Goal: Transaction & Acquisition: Purchase product/service

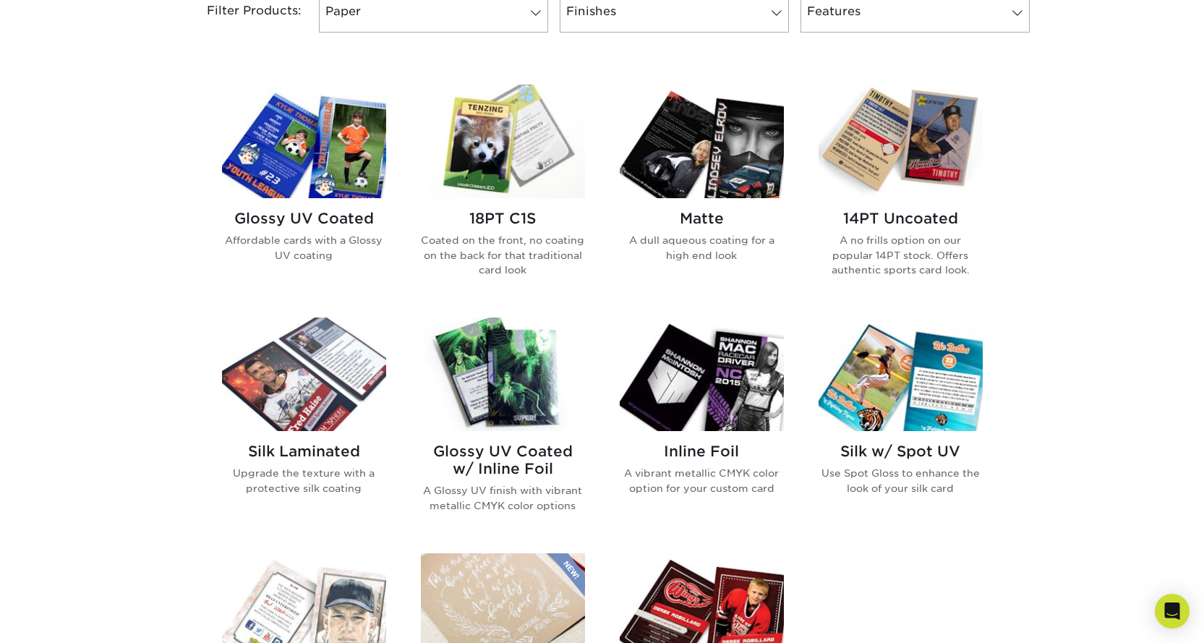
scroll to position [651, 0]
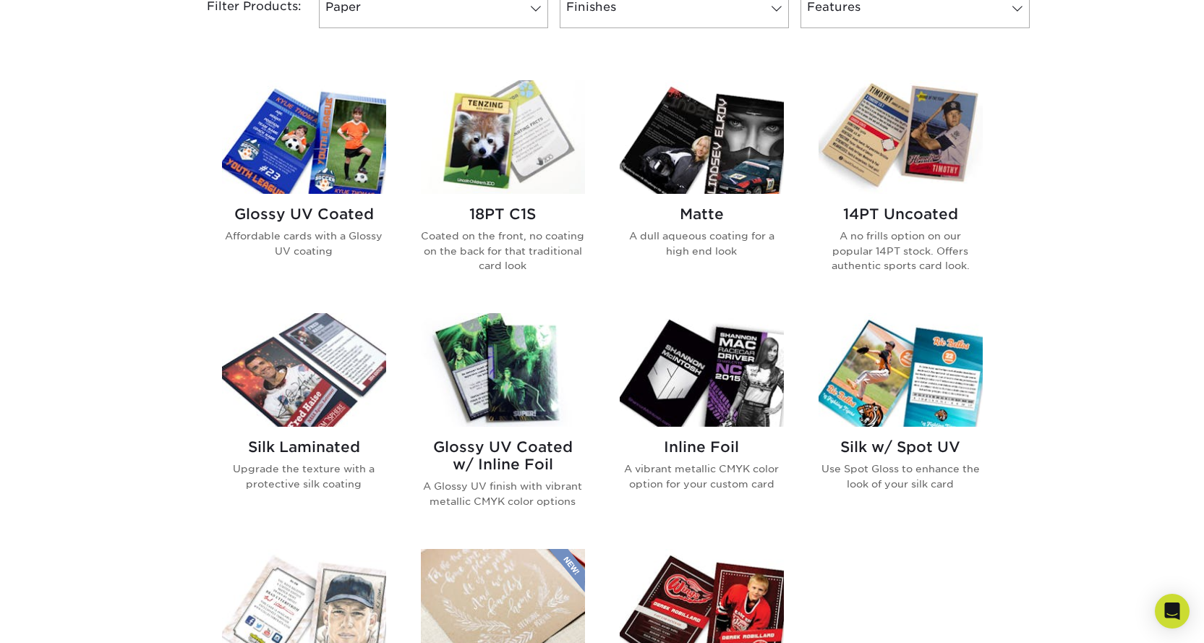
click at [331, 217] on h2 "Glossy UV Coated" at bounding box center [304, 213] width 164 height 17
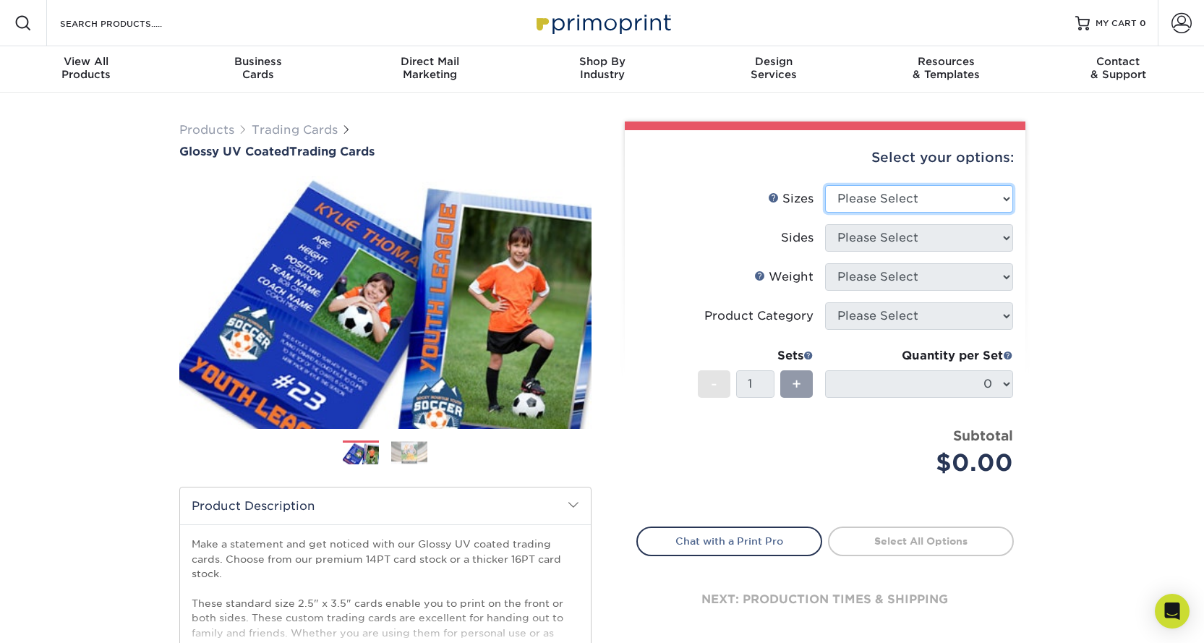
click at [921, 196] on select "Please Select 2.5" x 3.5"" at bounding box center [919, 198] width 188 height 27
select select "2.50x3.50"
click at [825, 185] on select "Please Select 2.5" x 3.5"" at bounding box center [919, 198] width 188 height 27
click at [911, 238] on select "Please Select Print Both Sides Print Front Only" at bounding box center [919, 237] width 188 height 27
select select "13abbda7-1d64-4f25-8bb2-c179b224825d"
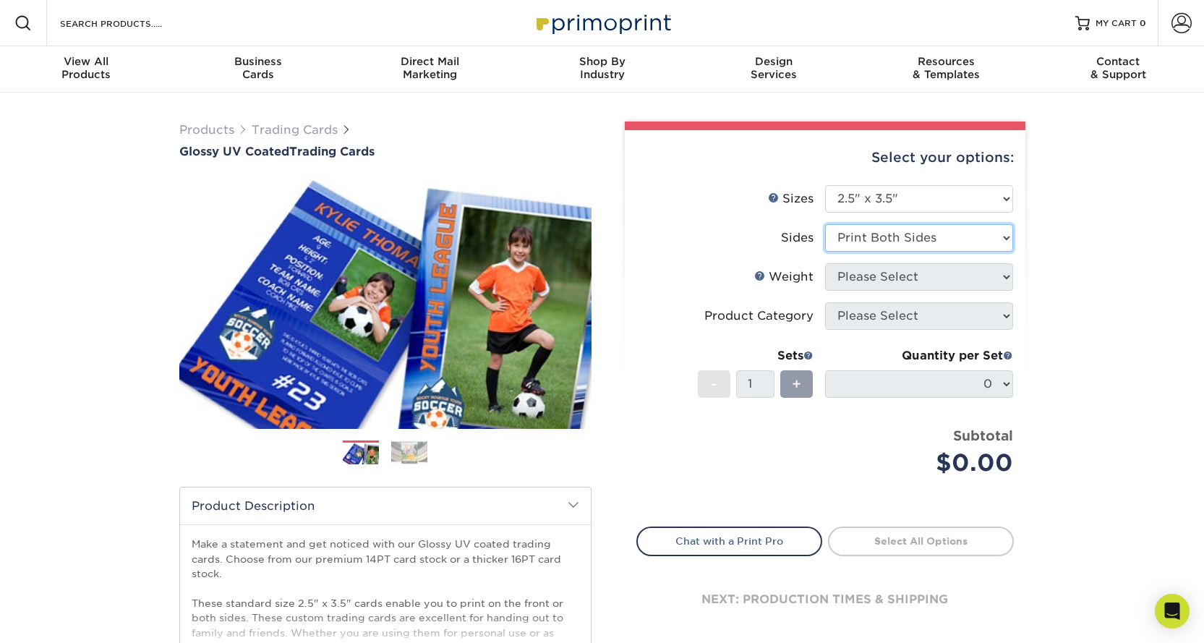
click at [825, 224] on select "Please Select Print Both Sides Print Front Only" at bounding box center [919, 237] width 188 height 27
click at [897, 277] on select "Please Select 16PT 14PT 18PT C1S" at bounding box center [919, 276] width 188 height 27
select select "14PT"
click at [825, 263] on select "Please Select 16PT 14PT 18PT C1S" at bounding box center [919, 276] width 188 height 27
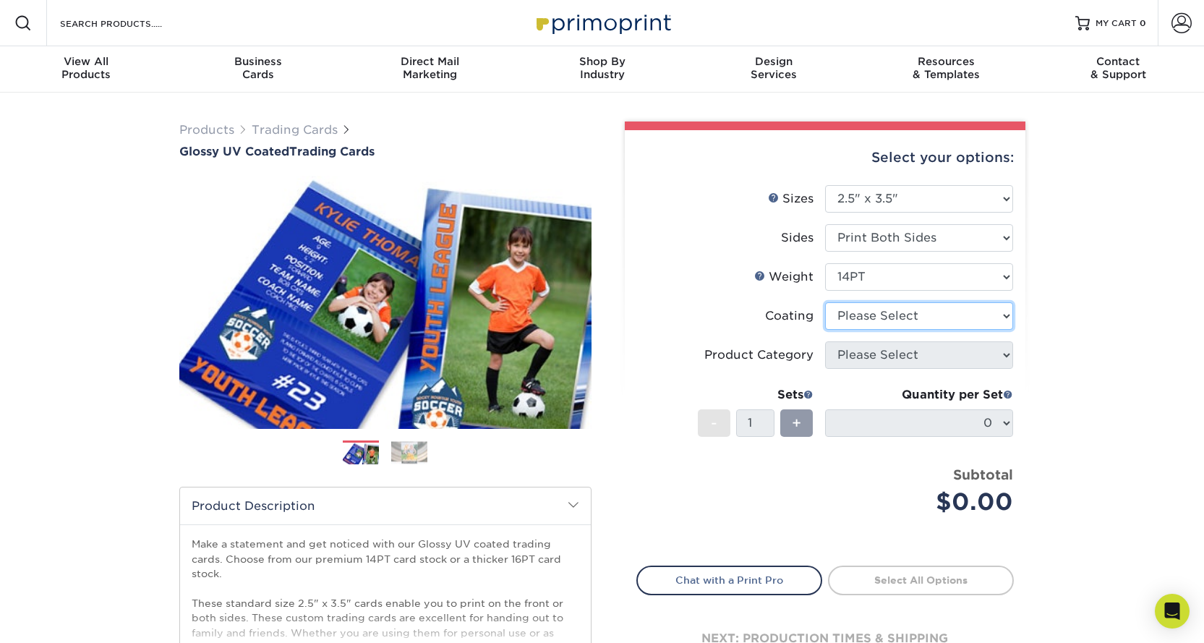
click at [898, 324] on select at bounding box center [919, 315] width 188 height 27
select select "1e8116af-acfc-44b1-83dc-8181aa338834"
click at [825, 302] on select at bounding box center [919, 315] width 188 height 27
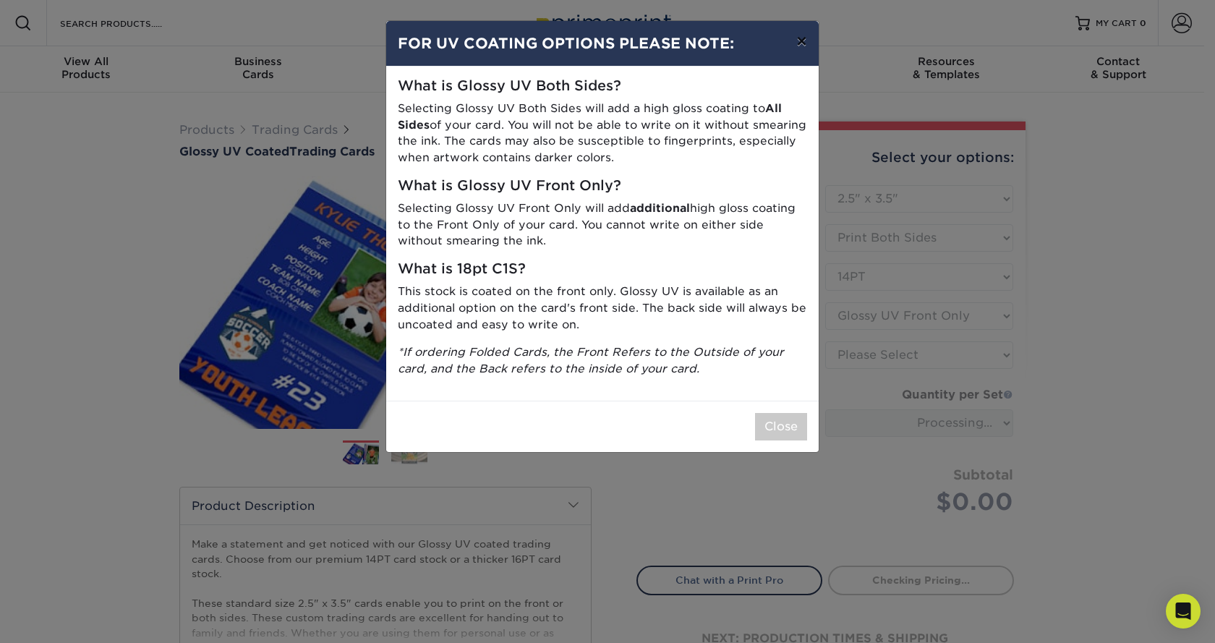
click at [803, 43] on button "×" at bounding box center [801, 41] width 33 height 41
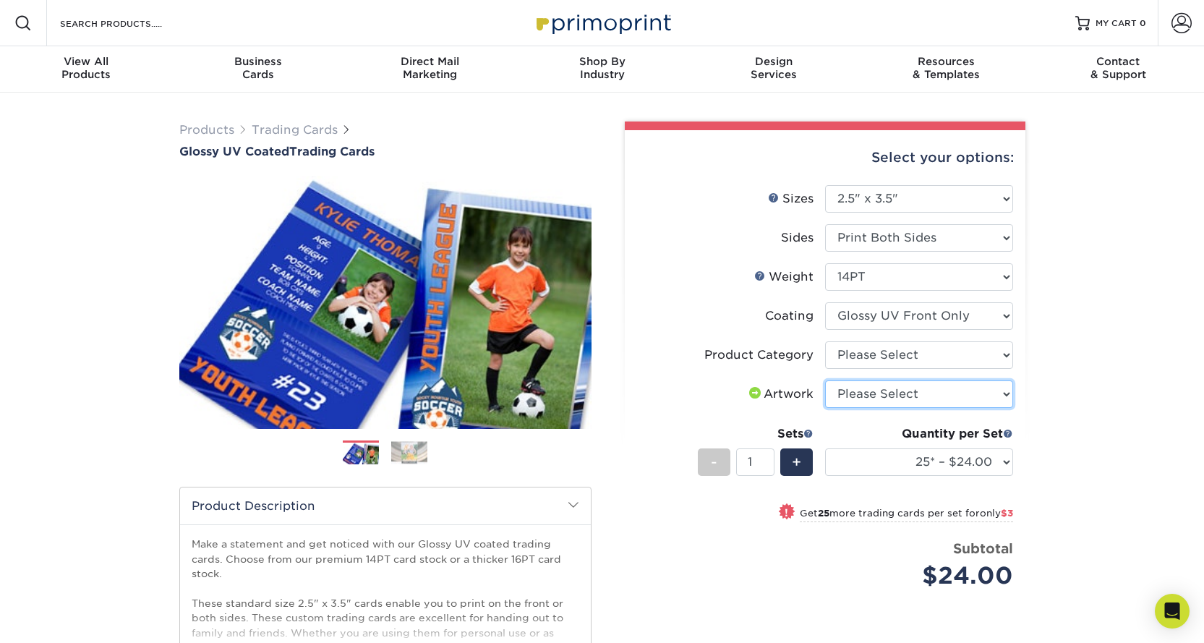
click at [914, 393] on select "Please Select I will upload files I need a design - $100" at bounding box center [919, 393] width 188 height 27
select select "upload"
click at [825, 380] on select "Please Select I will upload files I need a design - $100" at bounding box center [919, 393] width 188 height 27
click at [968, 394] on select "Please Select I will upload files I need a design - $100" at bounding box center [919, 393] width 188 height 27
